Goal: Information Seeking & Learning: Learn about a topic

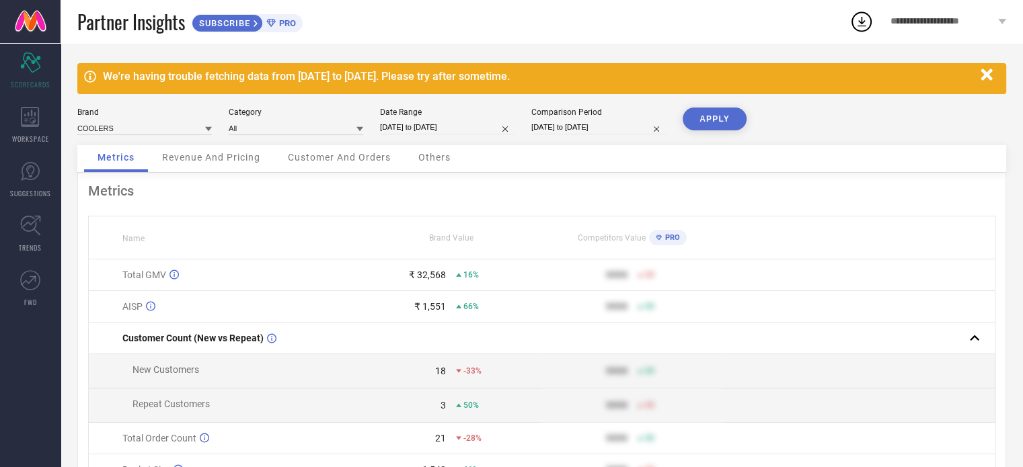
click at [985, 80] on icon "button" at bounding box center [986, 75] width 17 height 17
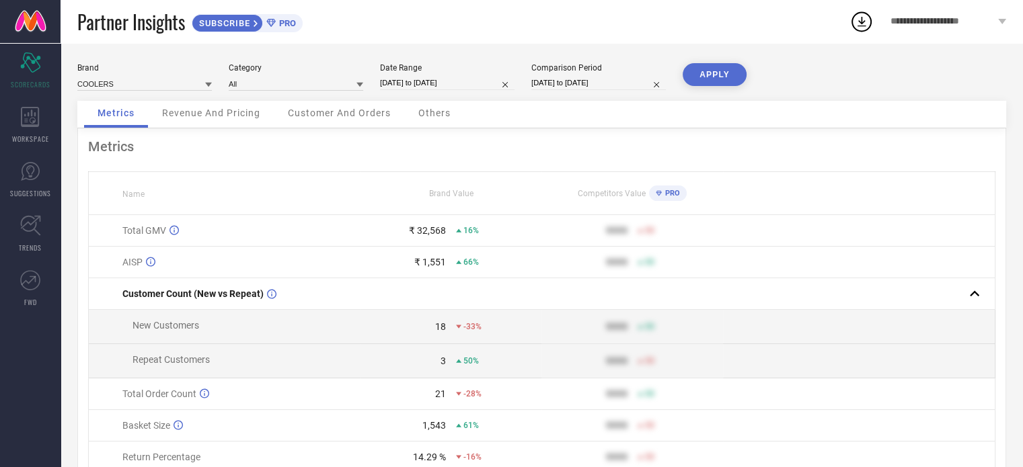
scroll to position [4, 0]
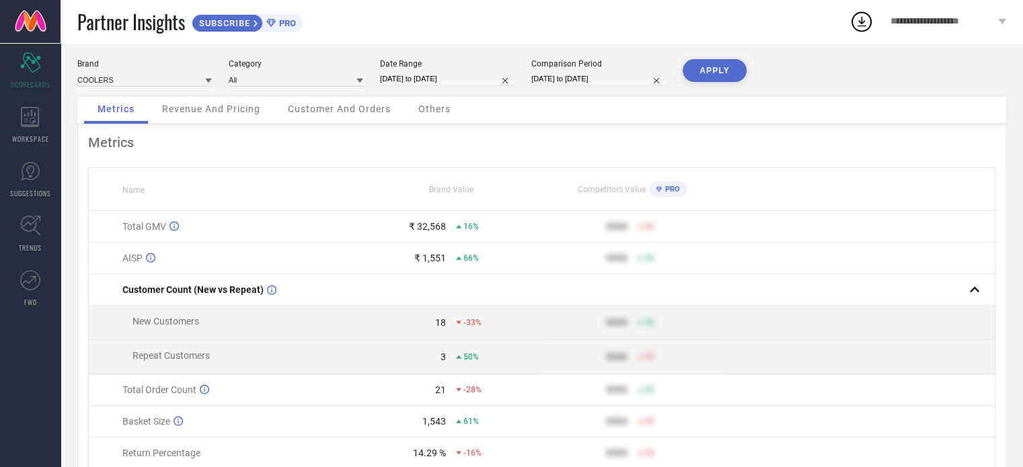
select select "6"
select select "2025"
select select "7"
select select "2025"
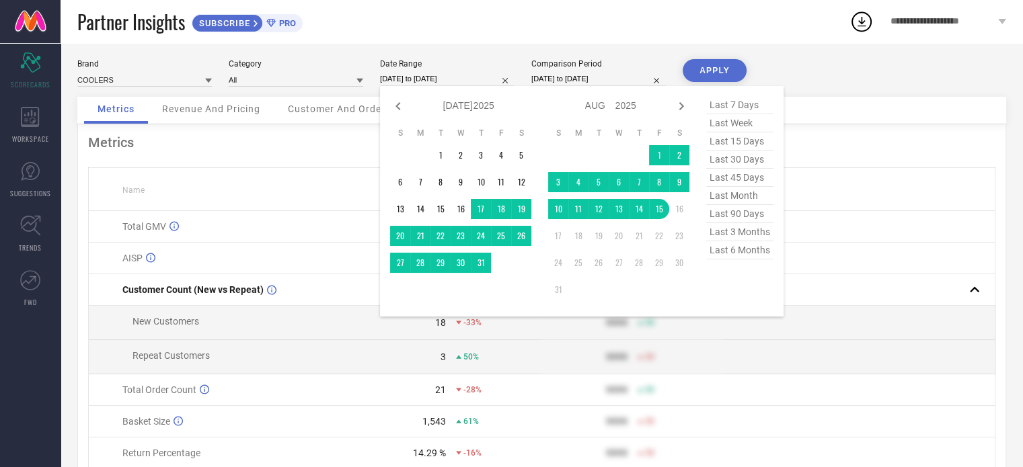
click at [447, 80] on input "[DATE] to [DATE]" at bounding box center [447, 79] width 134 height 14
click at [738, 211] on span "last 90 days" at bounding box center [739, 214] width 67 height 18
type input "[DATE] to [DATE]"
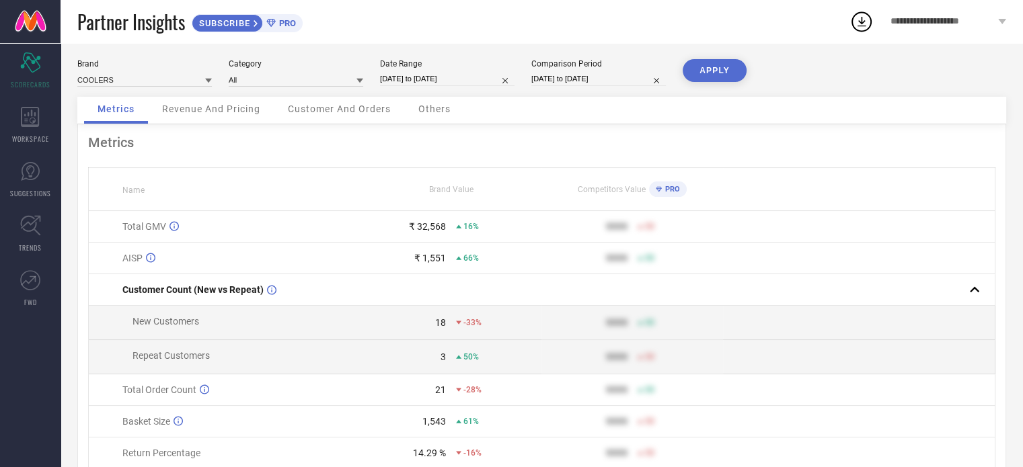
click at [720, 63] on button "APPLY" at bounding box center [715, 70] width 64 height 23
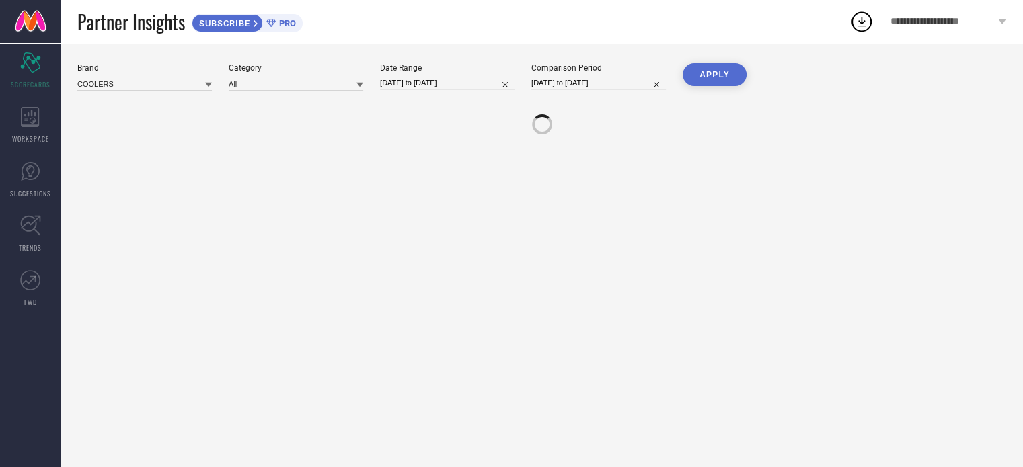
scroll to position [0, 0]
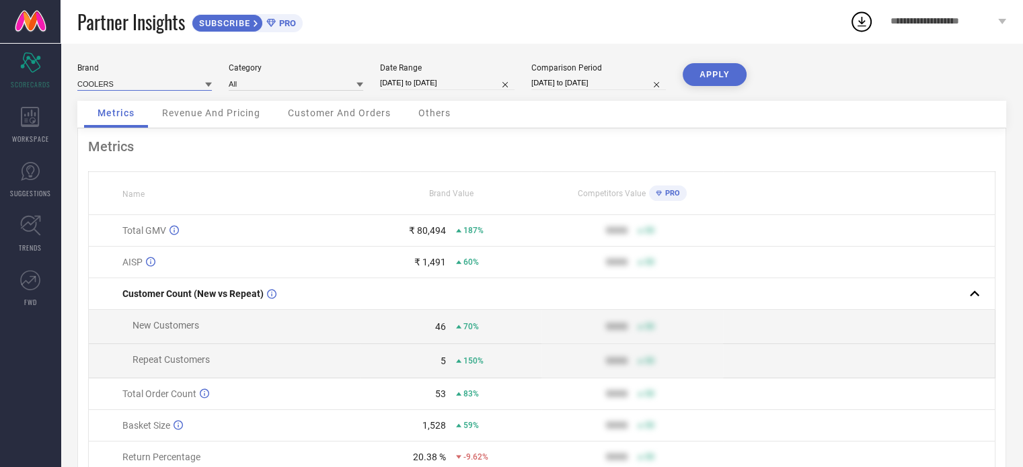
click at [165, 87] on input at bounding box center [144, 84] width 134 height 14
click at [209, 85] on icon at bounding box center [208, 85] width 7 height 5
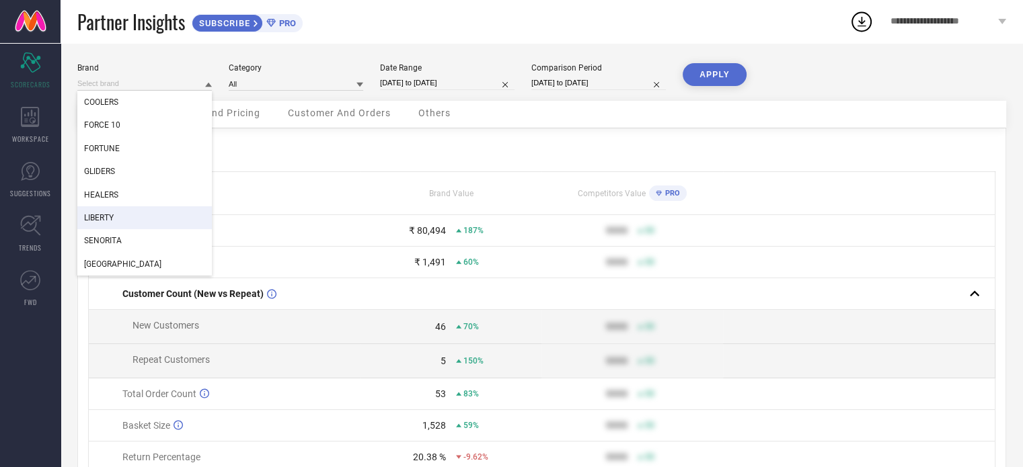
click at [120, 218] on div "LIBERTY" at bounding box center [144, 217] width 134 height 23
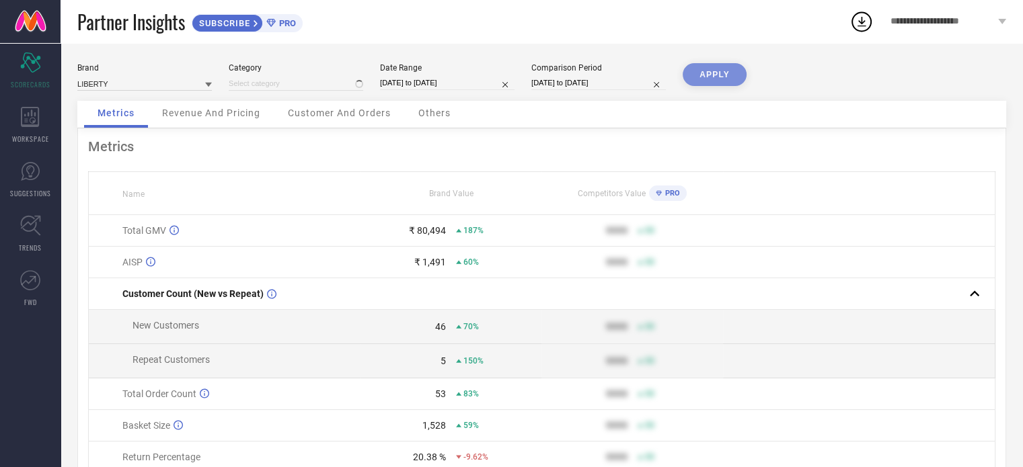
type input "All"
click at [718, 70] on button "APPLY" at bounding box center [715, 74] width 64 height 23
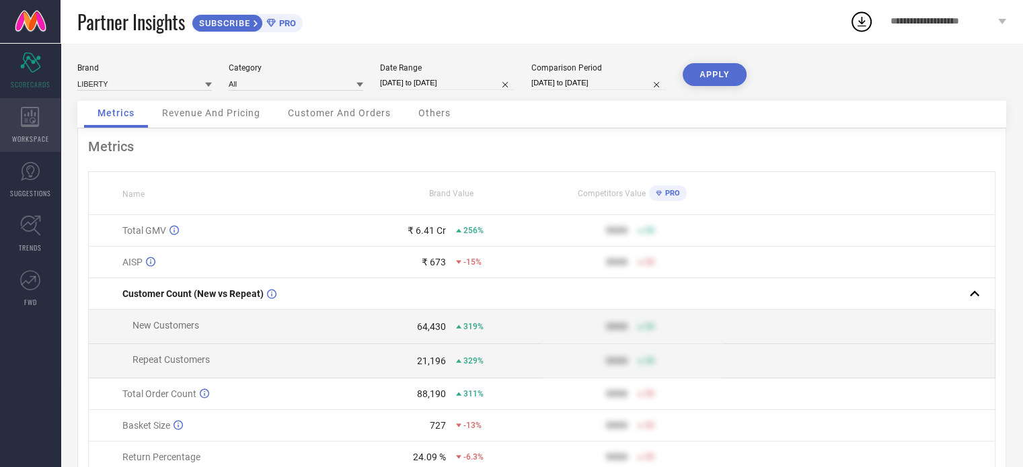
click at [21, 116] on icon at bounding box center [30, 117] width 18 height 20
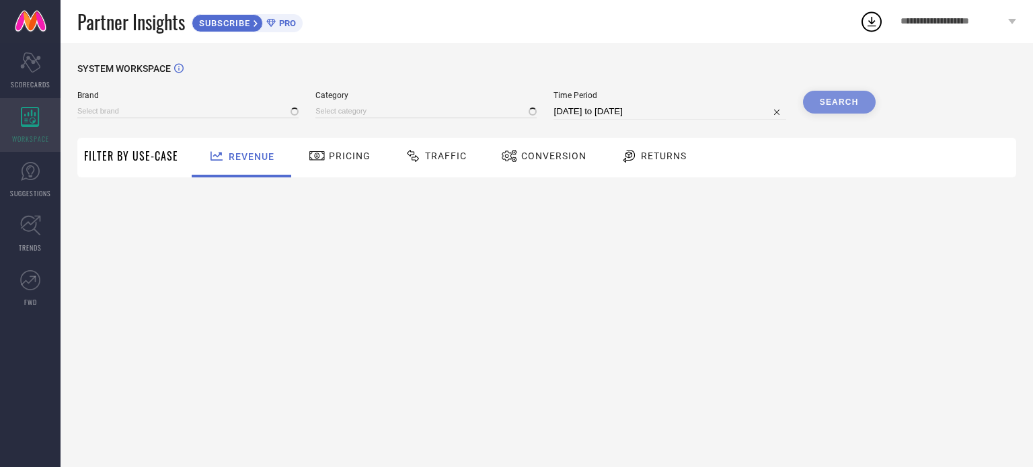
type input "COOLERS"
type input "All"
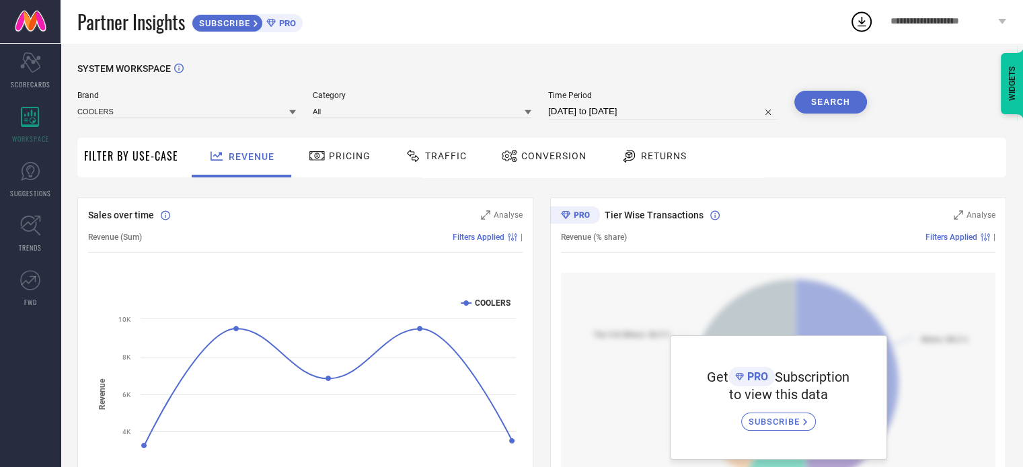
click at [362, 161] on span "Pricing" at bounding box center [350, 156] width 42 height 11
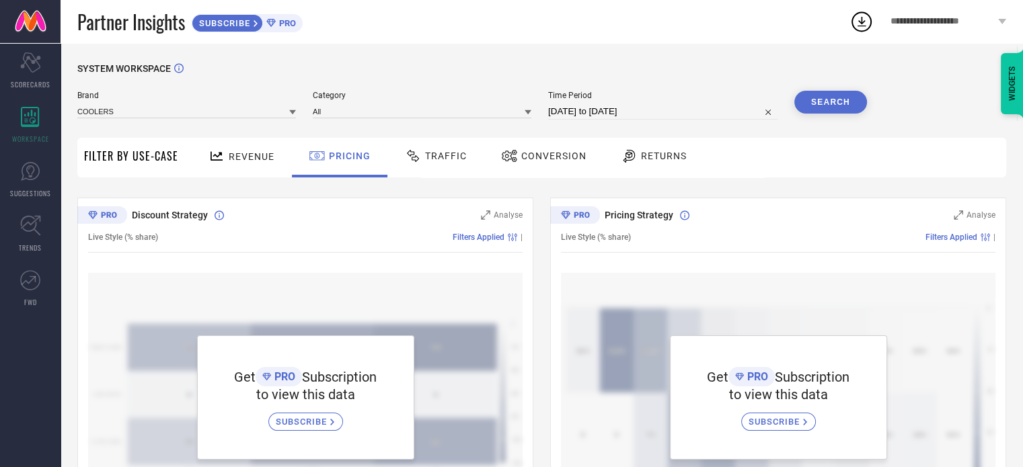
click at [558, 159] on span "Conversion" at bounding box center [553, 156] width 65 height 11
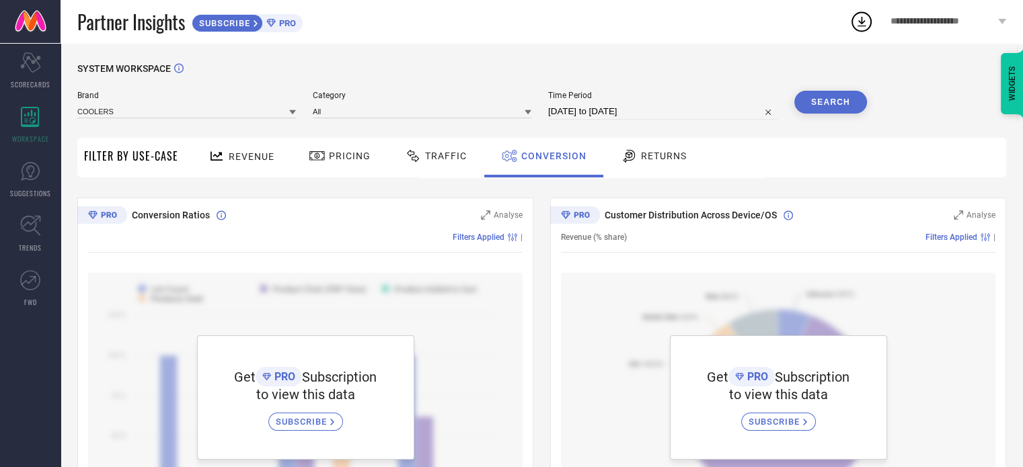
click at [119, 158] on span "Filter By Use-Case" at bounding box center [131, 156] width 94 height 16
click at [235, 151] on span "Revenue" at bounding box center [252, 156] width 46 height 11
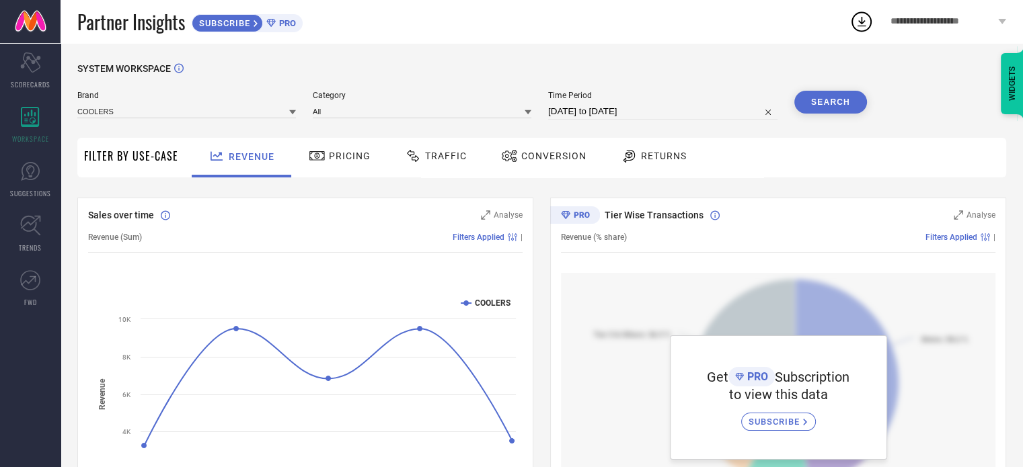
click at [662, 161] on span "Returns" at bounding box center [664, 156] width 46 height 11
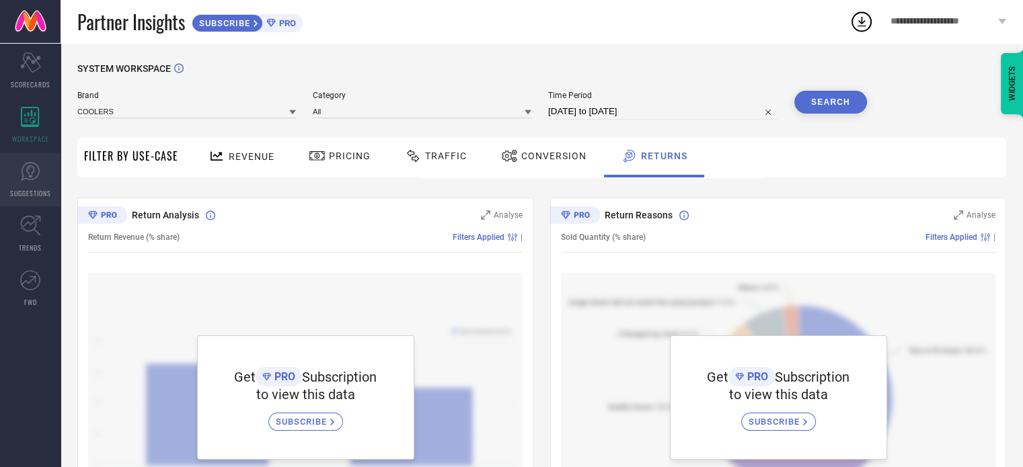
click at [35, 163] on icon at bounding box center [30, 171] width 19 height 19
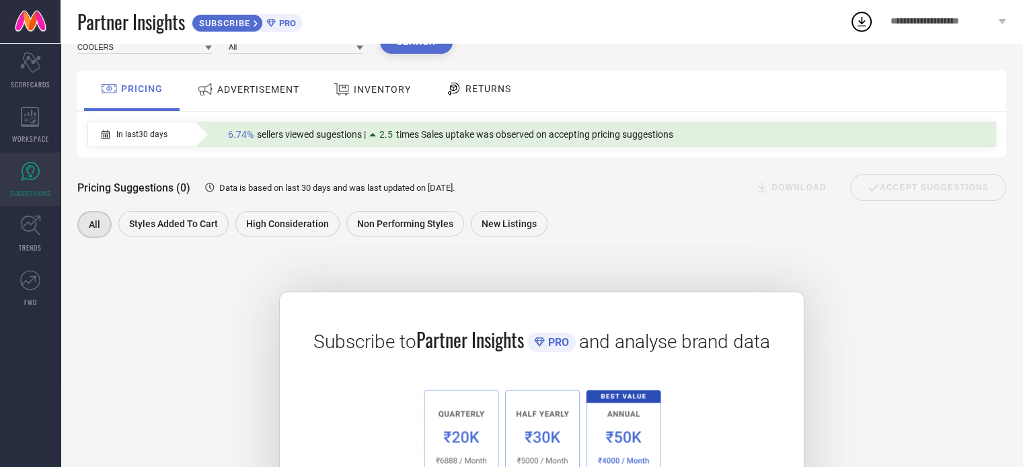
scroll to position [52, 0]
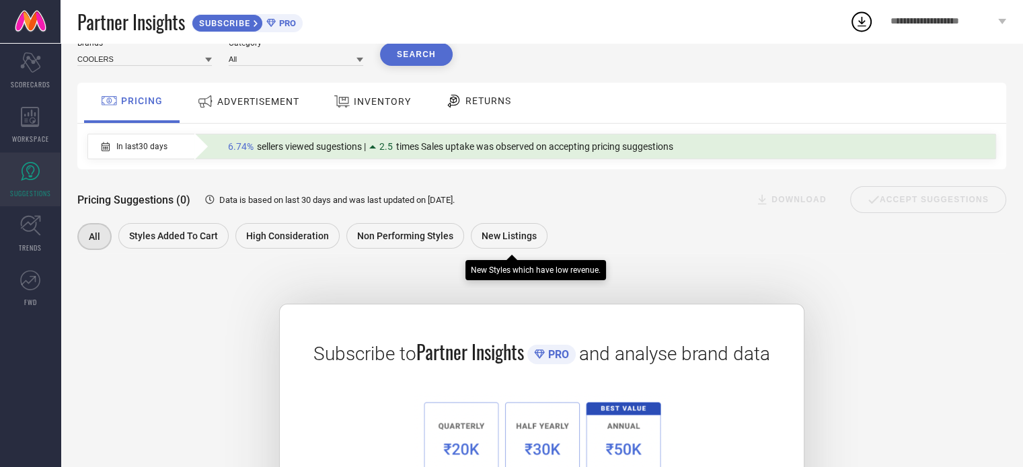
click at [504, 241] on span "New Listings" at bounding box center [509, 236] width 55 height 11
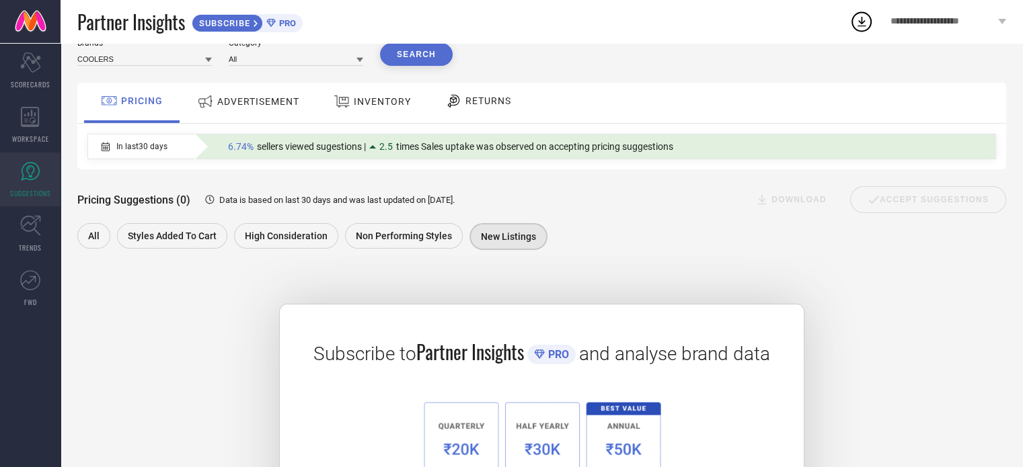
click at [247, 99] on span "ADVERTISEMENT" at bounding box center [258, 101] width 82 height 11
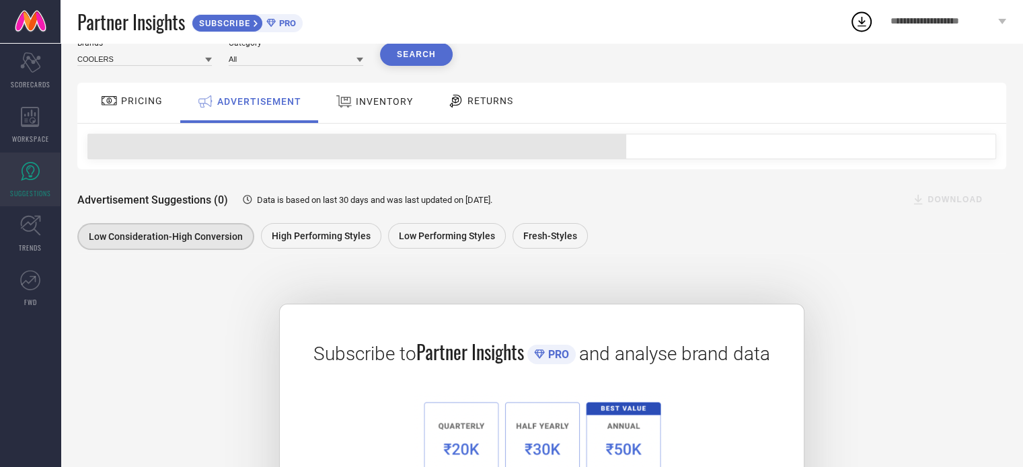
click at [395, 115] on div "INVENTORY" at bounding box center [374, 103] width 111 height 40
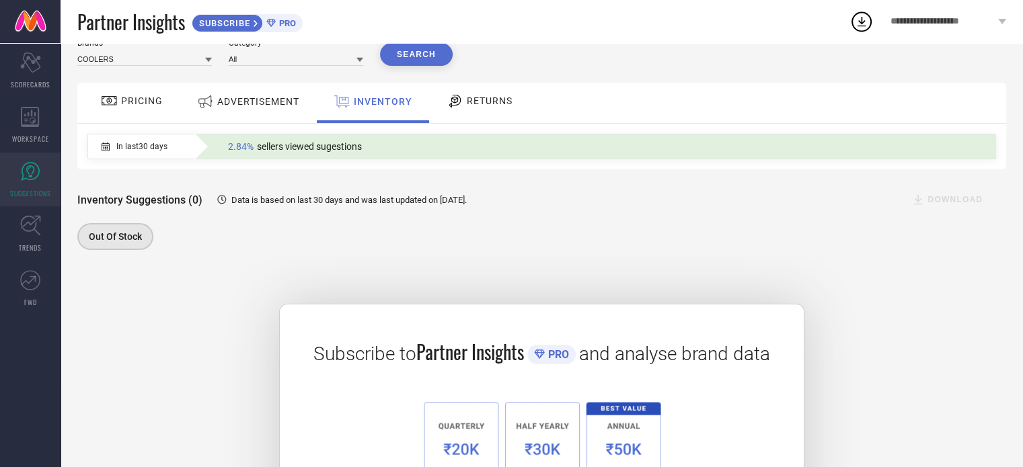
click at [156, 100] on span "PRICING" at bounding box center [142, 100] width 42 height 11
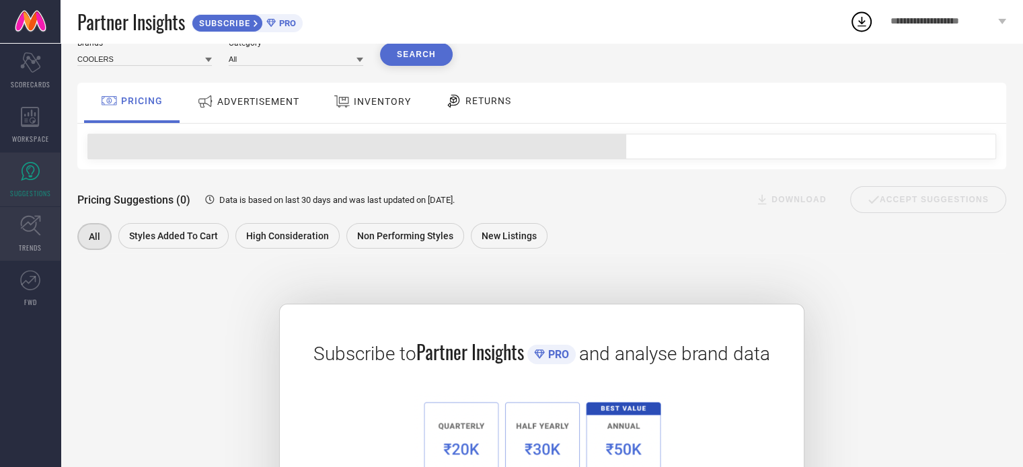
click at [33, 236] on link "TRENDS" at bounding box center [30, 234] width 61 height 54
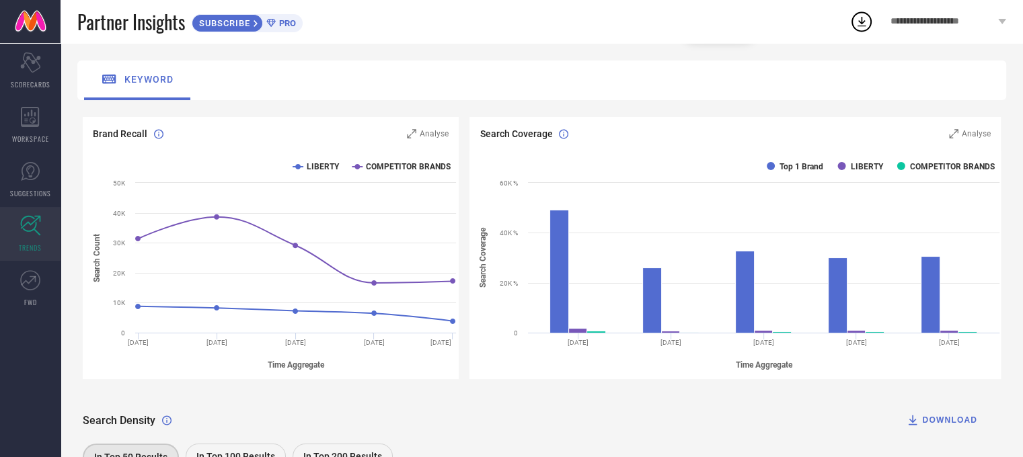
scroll to position [42, 0]
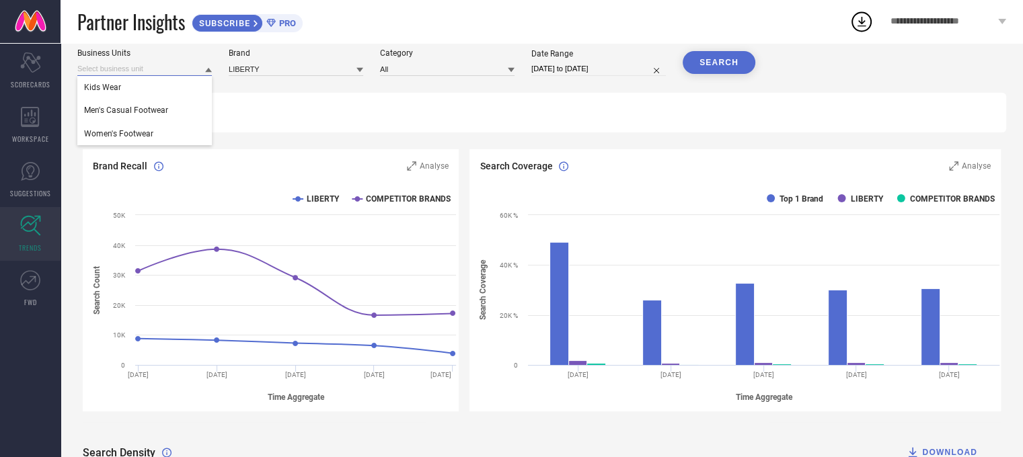
click at [130, 67] on input at bounding box center [144, 69] width 134 height 14
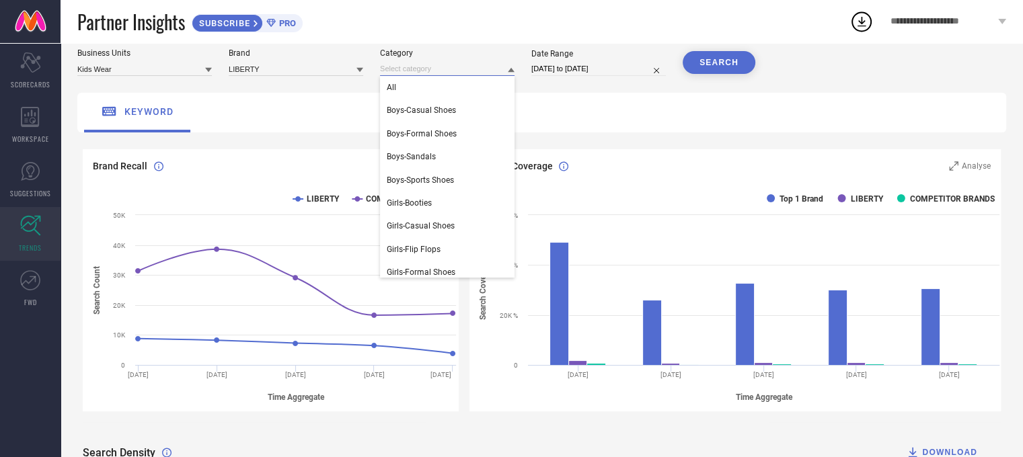
click at [427, 68] on input at bounding box center [447, 69] width 134 height 14
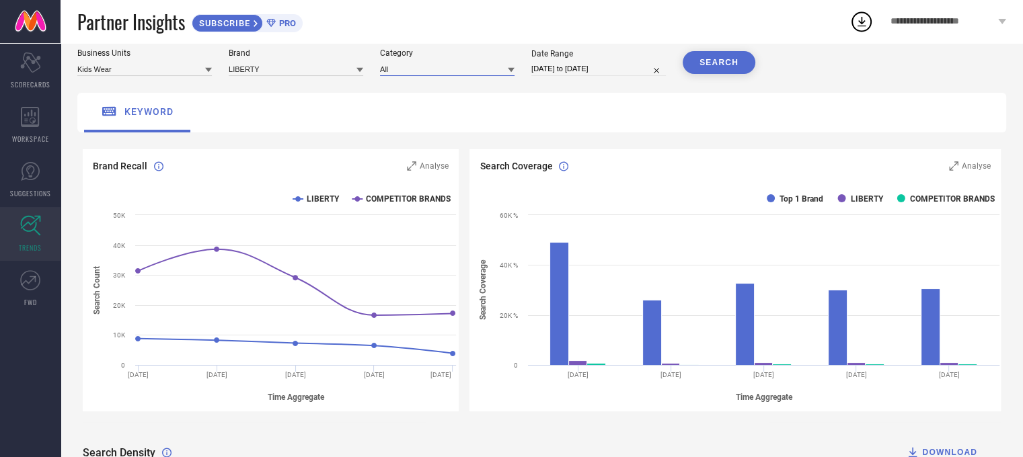
click at [427, 68] on input at bounding box center [447, 69] width 134 height 14
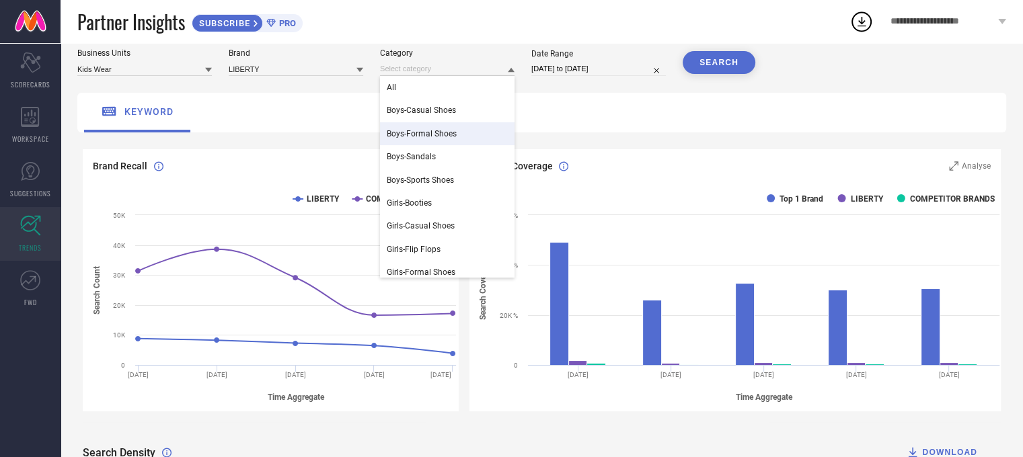
click at [985, 110] on div "keyword" at bounding box center [541, 113] width 929 height 40
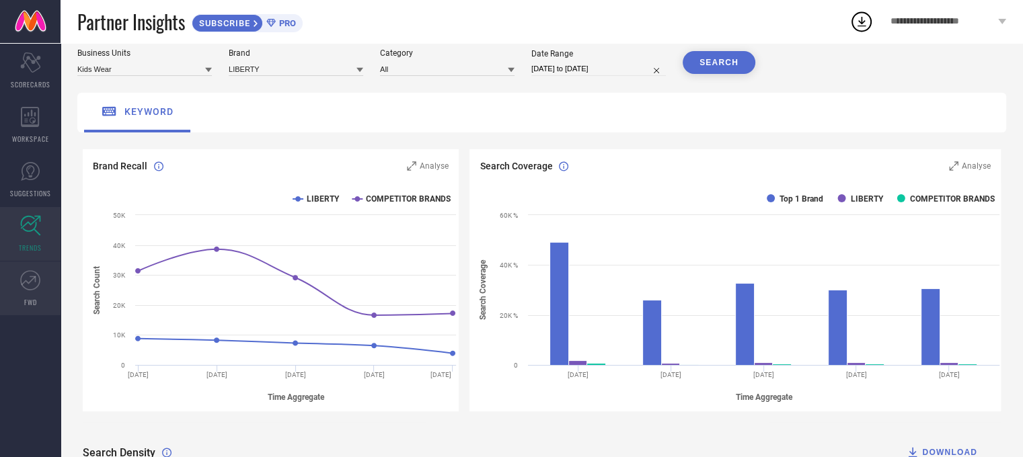
click at [36, 283] on icon at bounding box center [30, 280] width 20 height 20
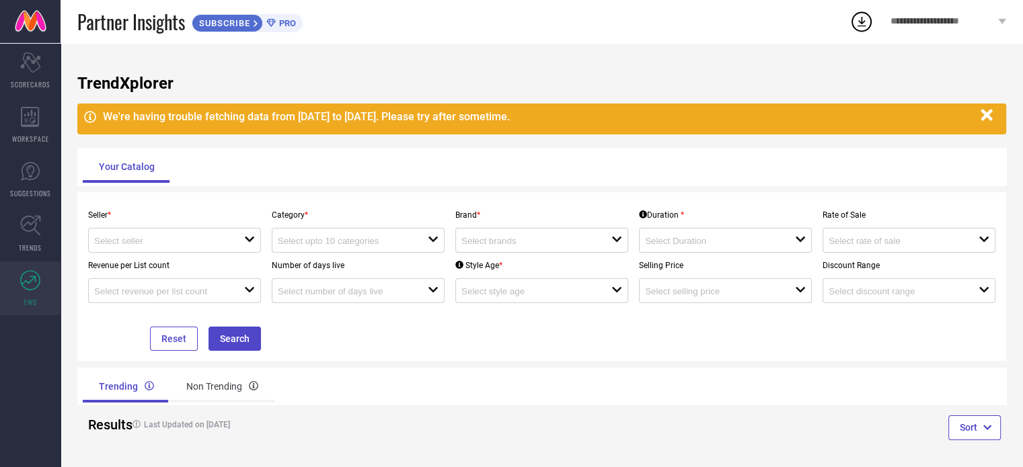
scroll to position [8, 0]
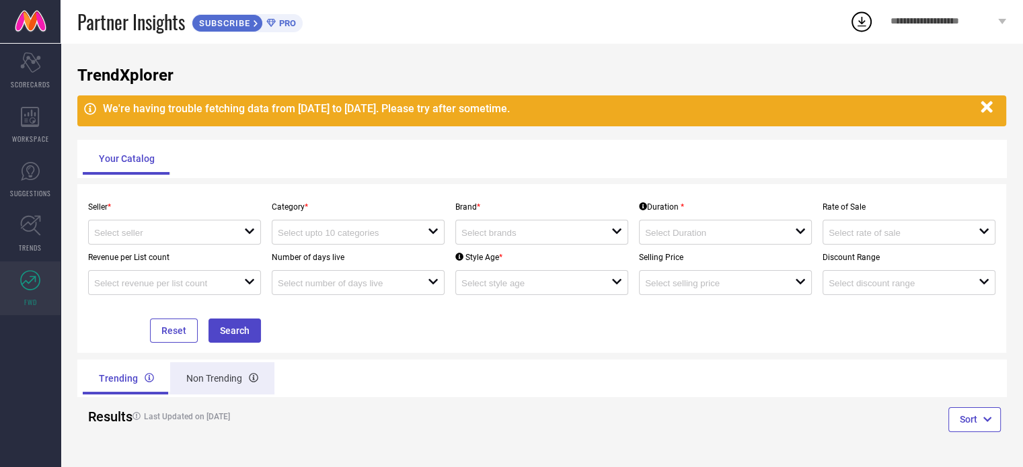
click at [204, 387] on div "Non Trending" at bounding box center [222, 378] width 104 height 32
click at [161, 227] on div at bounding box center [169, 232] width 150 height 13
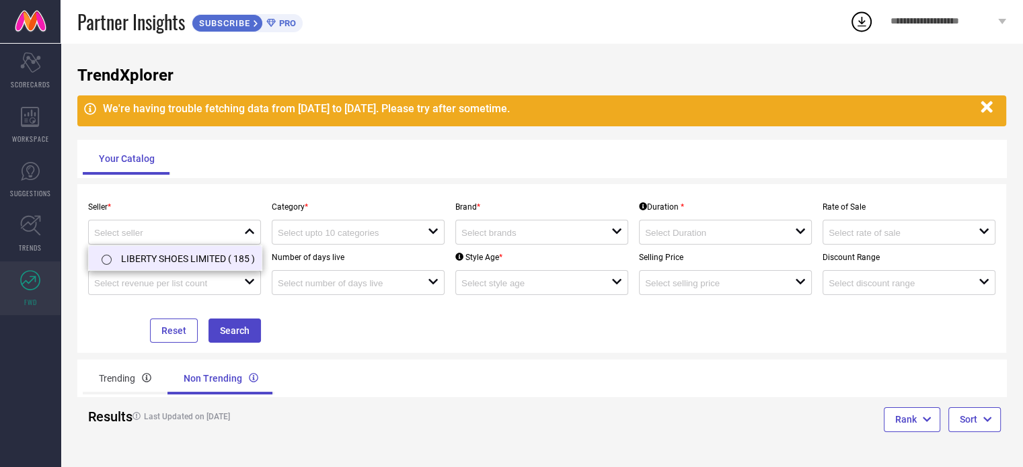
click at [157, 247] on li "LIBERTY SHOES LIMITED ( 185 )" at bounding box center [175, 258] width 173 height 24
type input "LIBERTY SHOES LIMITED ( 185 )"
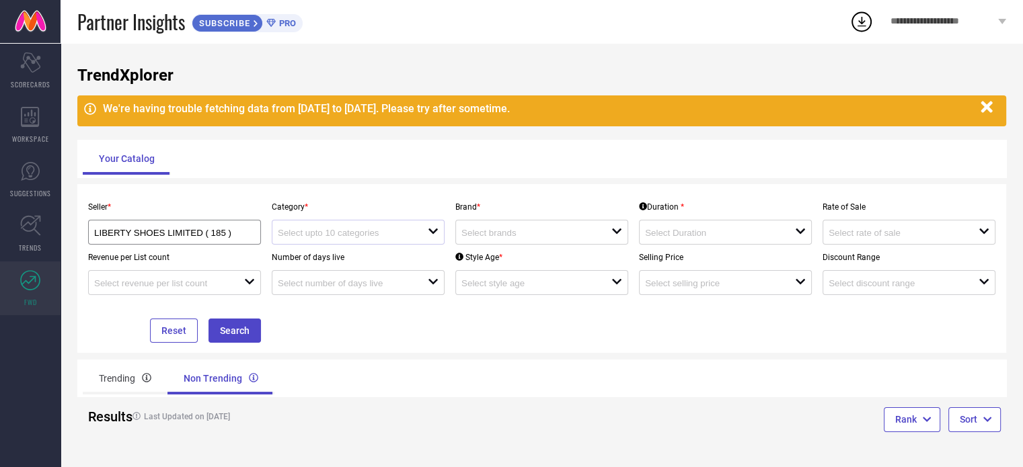
click at [344, 239] on div "open" at bounding box center [358, 232] width 173 height 25
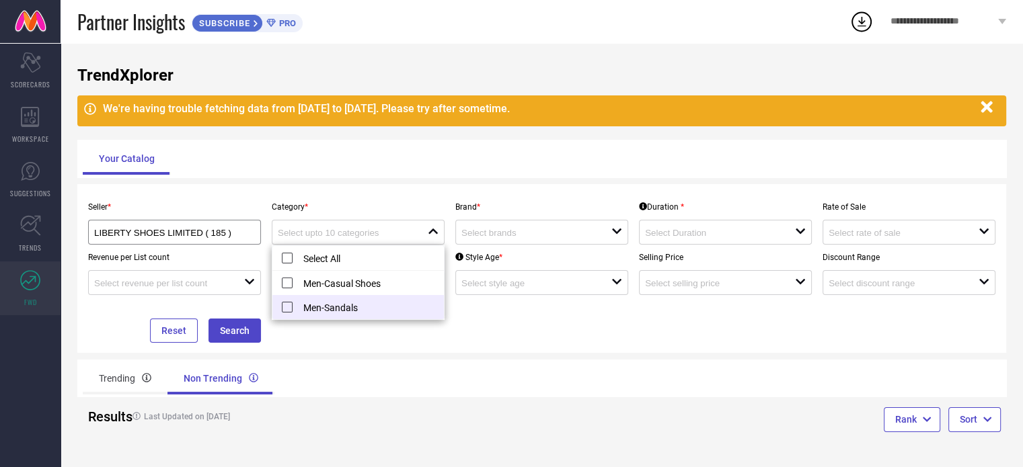
click at [299, 305] on li "Men-Sandals" at bounding box center [357, 307] width 171 height 24
type input "Men-Sandals"
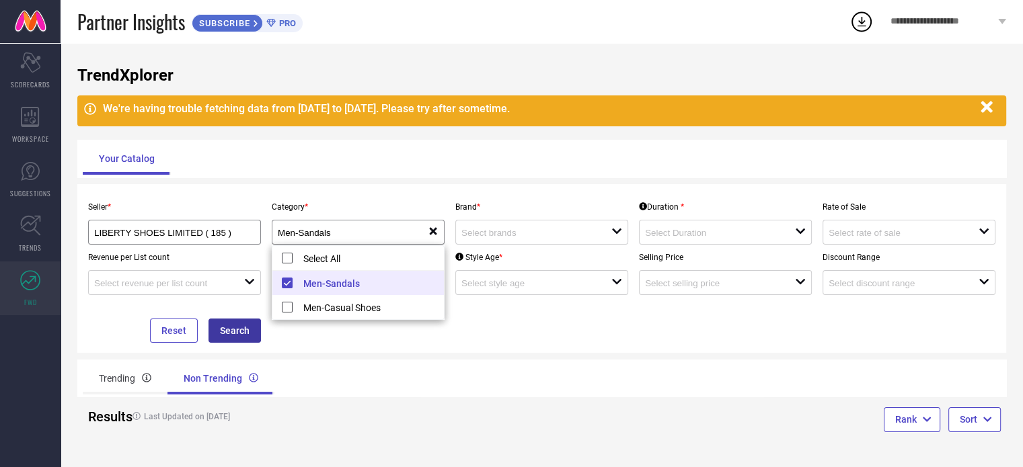
click at [231, 334] on button "Search" at bounding box center [234, 331] width 52 height 24
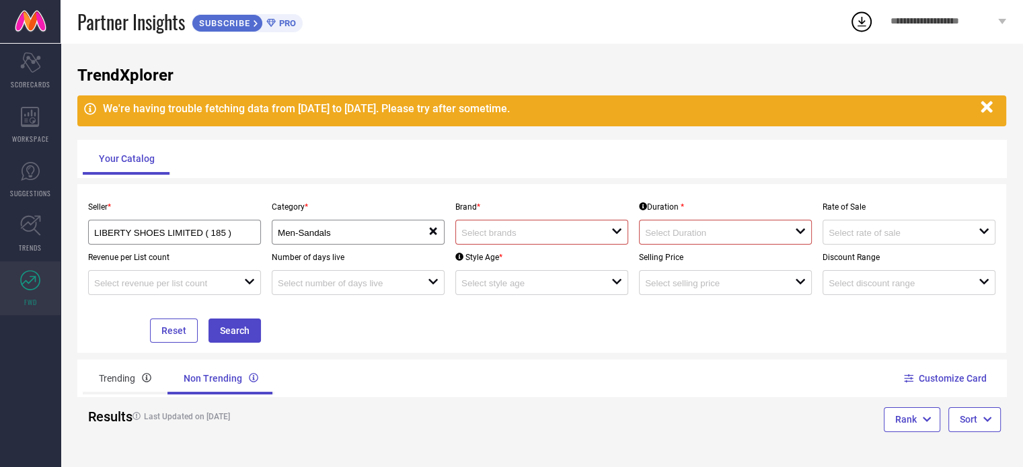
click at [506, 233] on input at bounding box center [528, 233] width 135 height 10
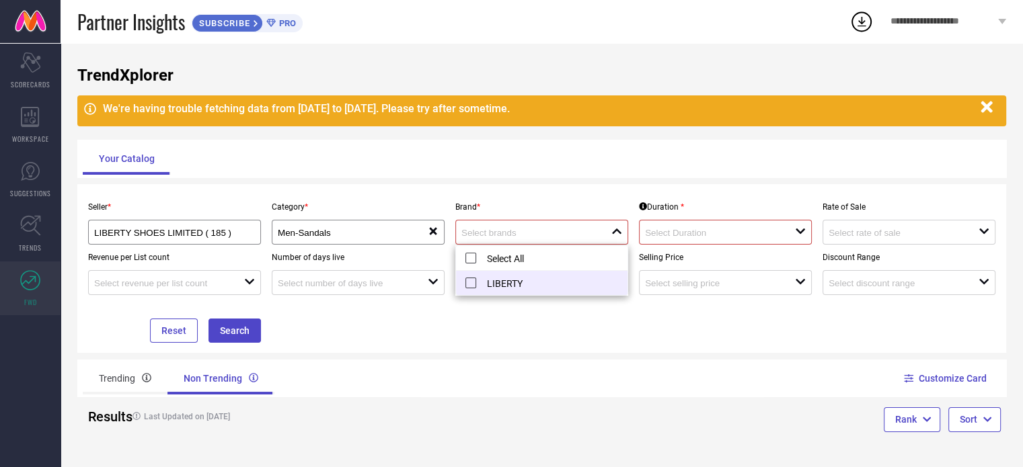
click at [506, 285] on li "LIBERTY" at bounding box center [541, 283] width 171 height 24
type input "LIBERTY"
click at [580, 208] on p "Brand *" at bounding box center [541, 206] width 173 height 9
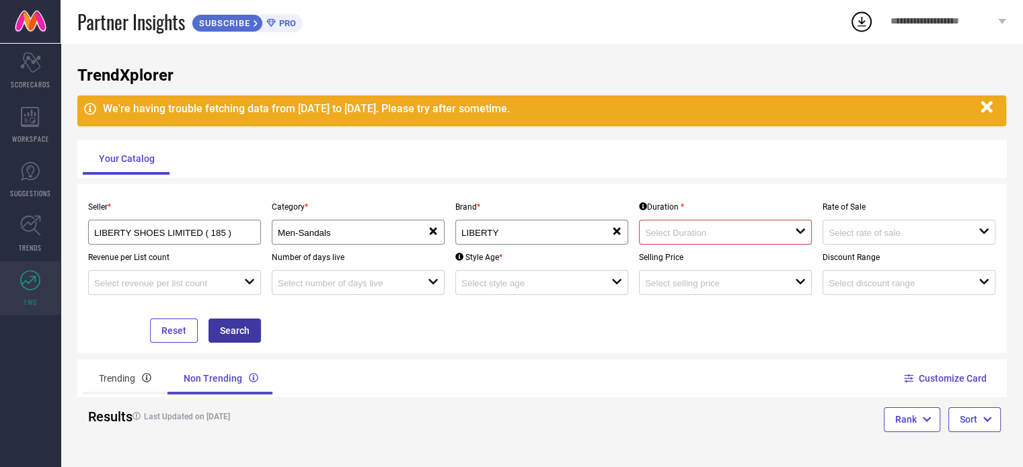
click at [239, 324] on button "Search" at bounding box center [234, 331] width 52 height 24
click at [704, 229] on input at bounding box center [712, 233] width 135 height 10
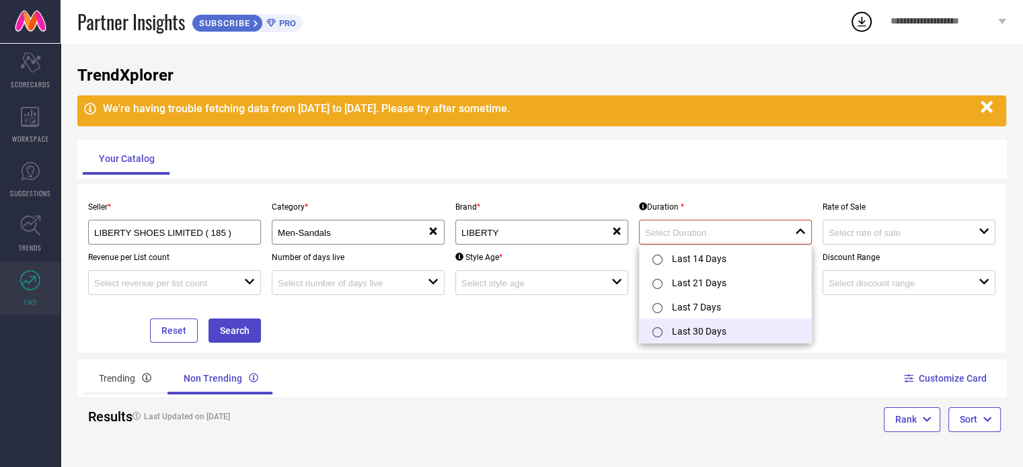
click at [707, 338] on li "Last 30 Days" at bounding box center [725, 331] width 171 height 24
type input "Last 30 Days"
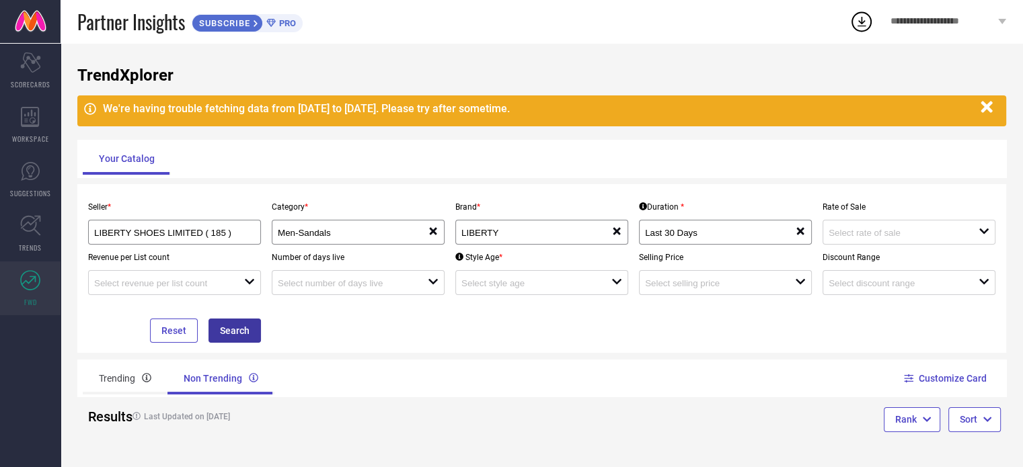
click at [237, 328] on button "Search" at bounding box center [234, 331] width 52 height 24
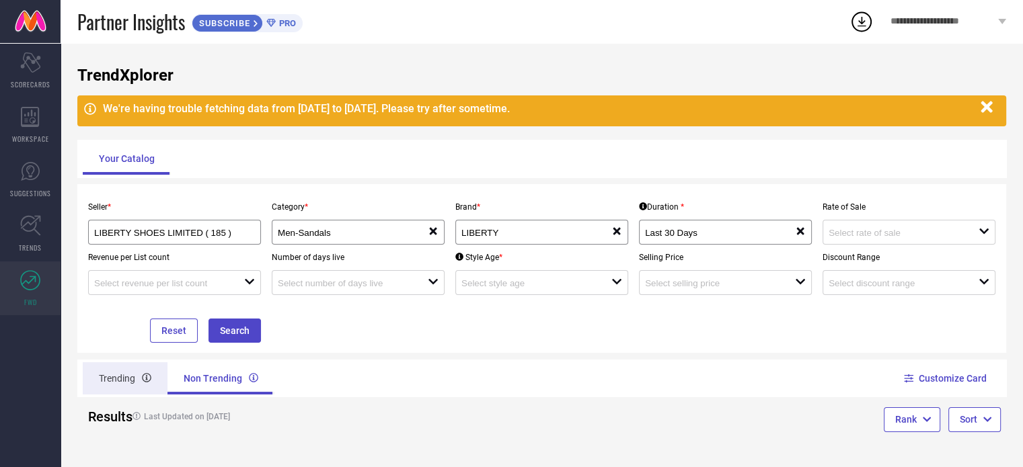
click at [116, 379] on div "Trending" at bounding box center [125, 378] width 85 height 32
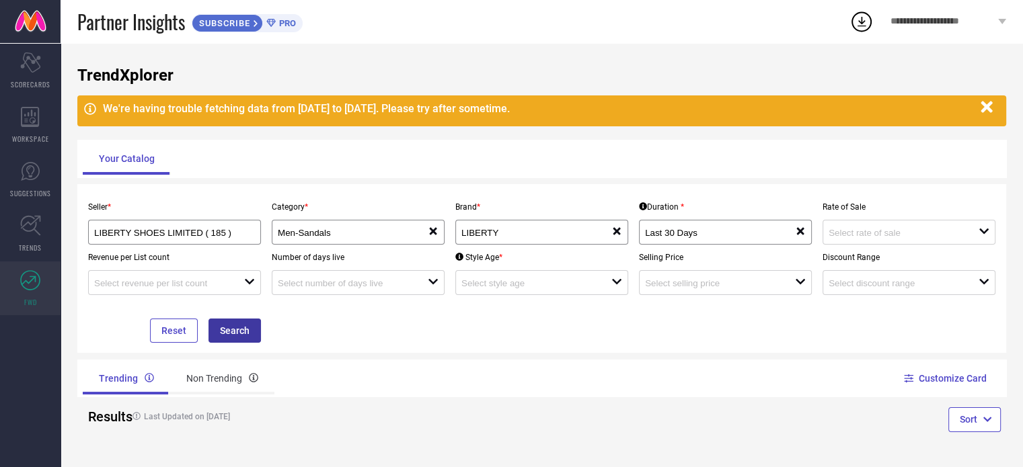
click at [228, 325] on button "Search" at bounding box center [234, 331] width 52 height 24
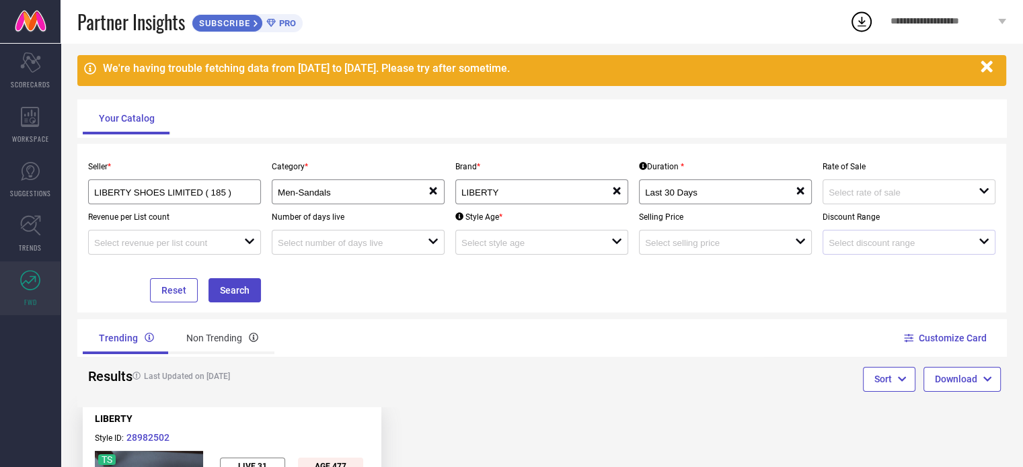
scroll to position [49, 0]
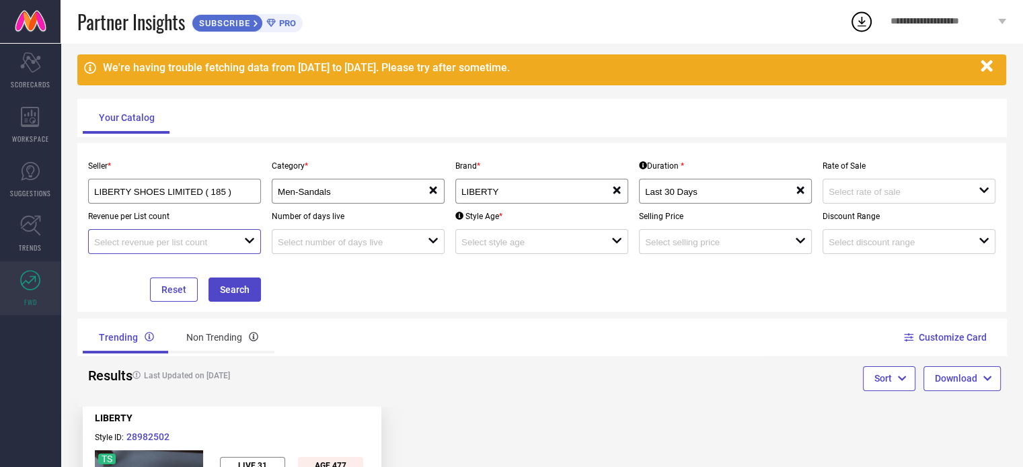
click at [159, 242] on input at bounding box center [161, 242] width 135 height 10
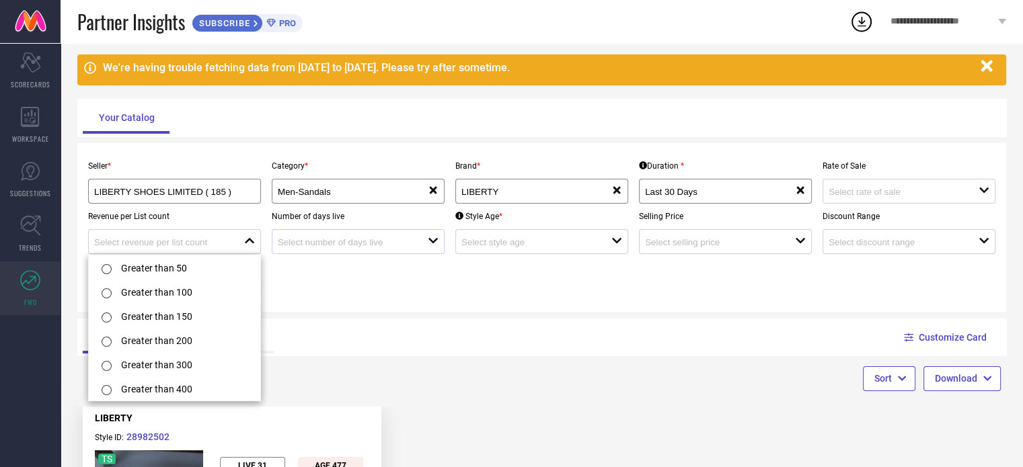
click at [393, 236] on div at bounding box center [353, 241] width 150 height 13
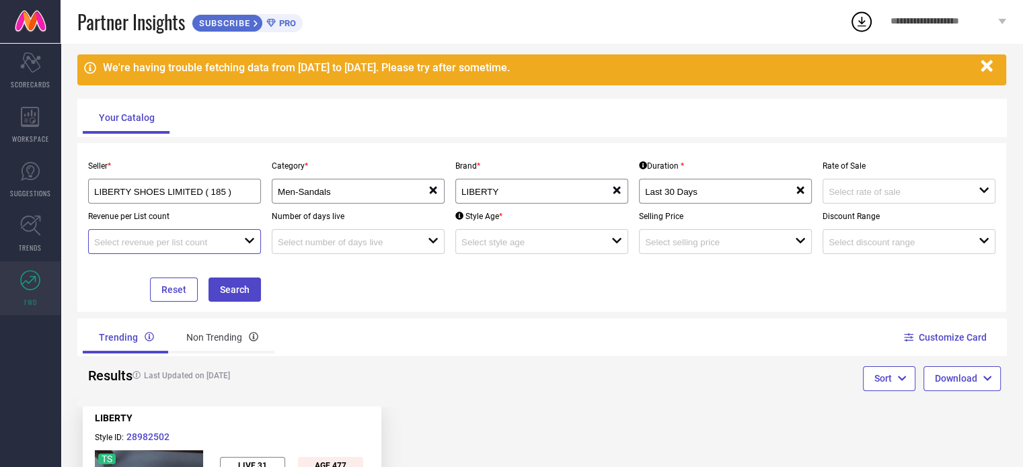
click at [219, 244] on input at bounding box center [161, 242] width 135 height 10
